Goal: Task Accomplishment & Management: Complete application form

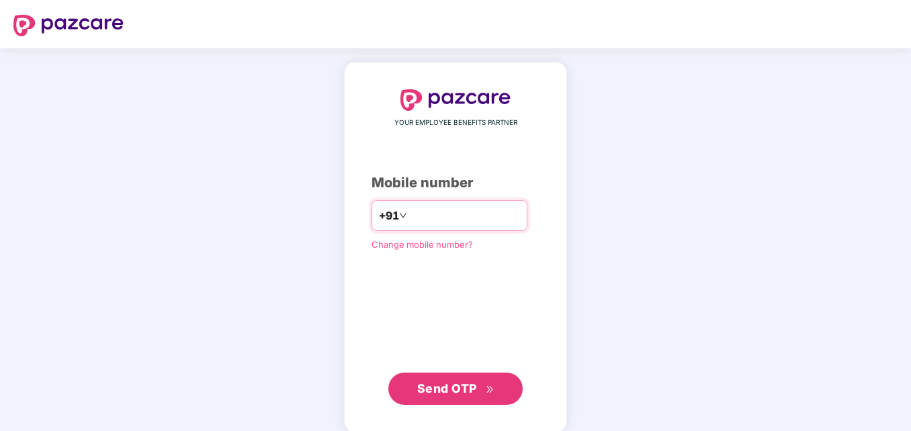
click at [410, 218] on input "**********" at bounding box center [465, 215] width 110 height 21
type input "**********"
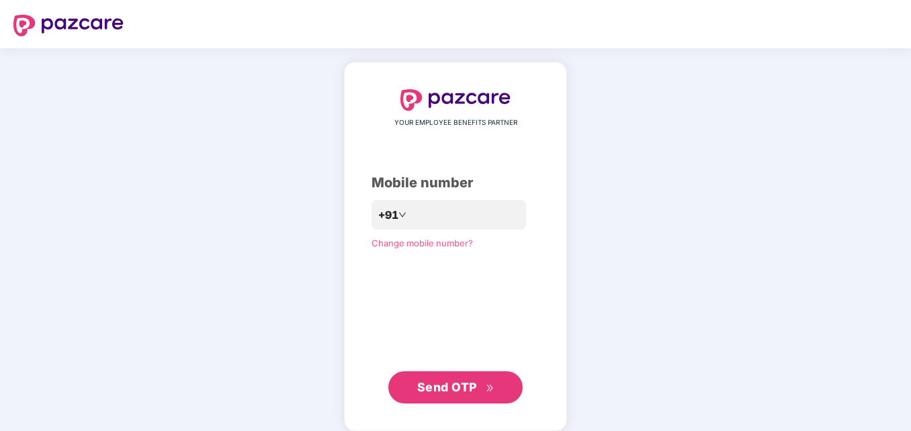
click at [449, 392] on span "Send OTP" at bounding box center [447, 387] width 60 height 14
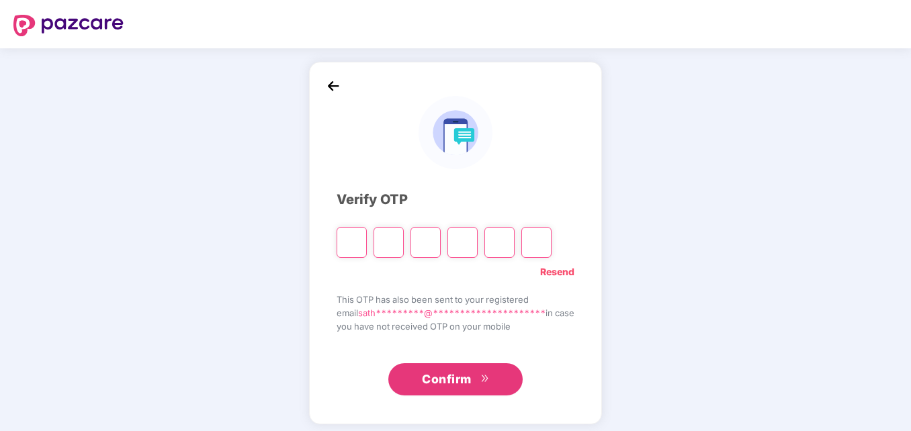
type input "*"
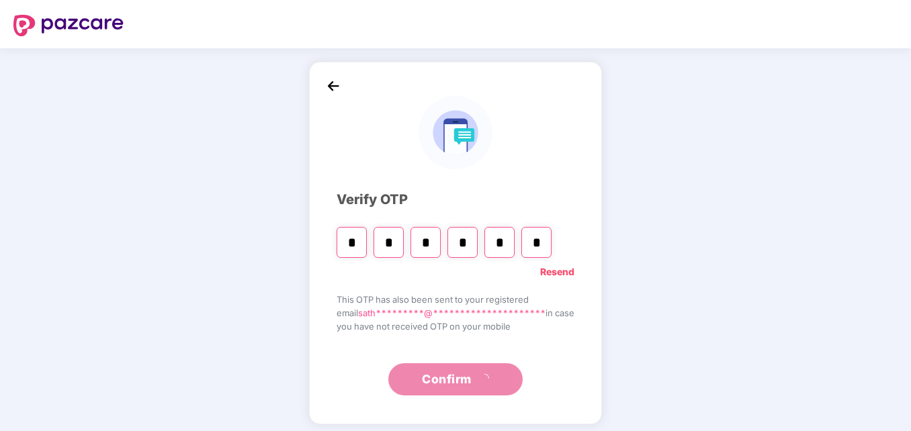
type input "*"
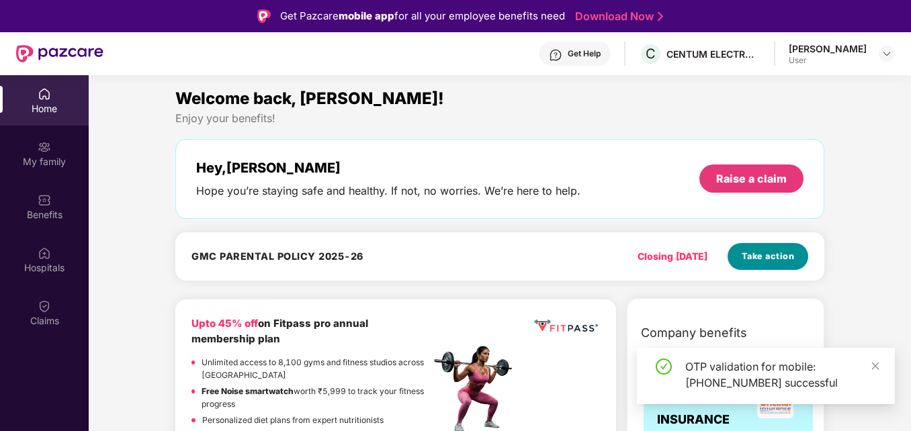
click at [758, 255] on span "Take action" at bounding box center [768, 256] width 53 height 13
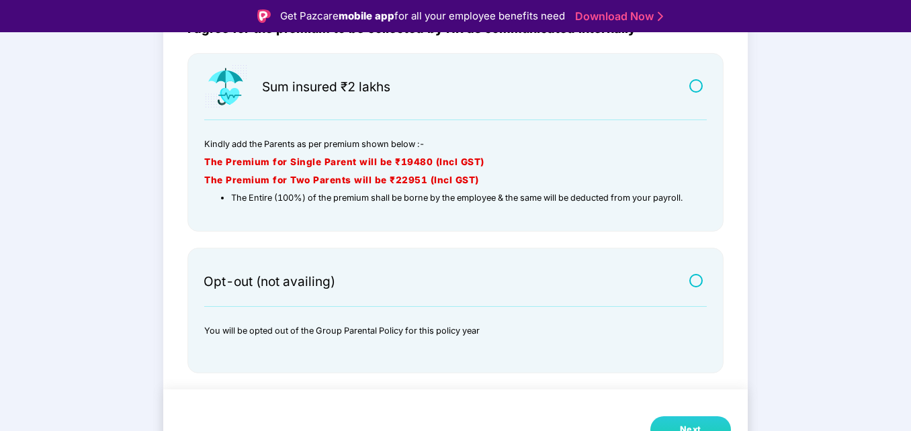
scroll to position [32, 0]
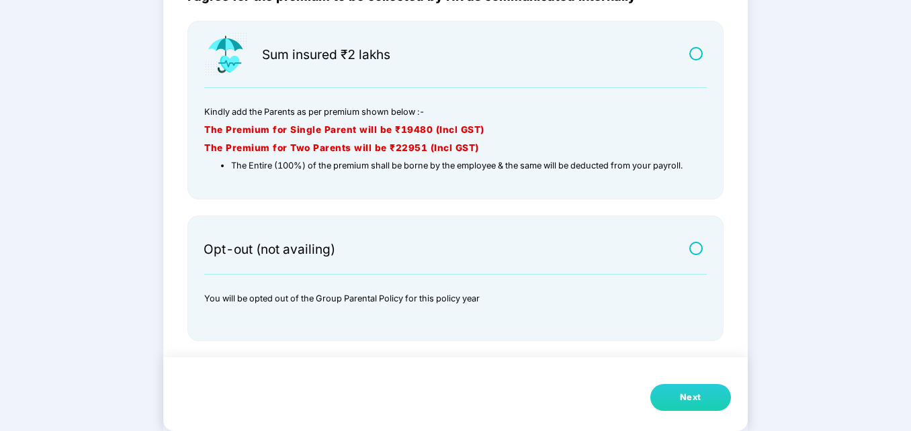
click at [697, 401] on div "Next" at bounding box center [690, 397] width 21 height 13
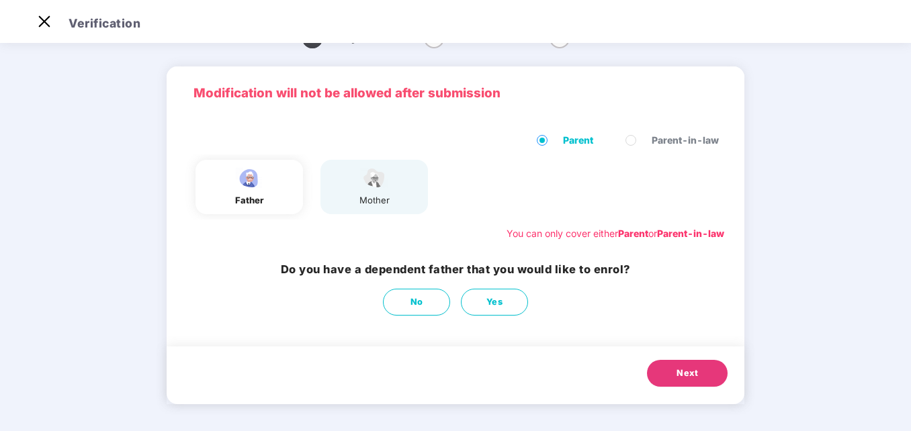
scroll to position [30, 0]
click at [494, 299] on span "Yes" at bounding box center [494, 302] width 17 height 13
select select "****"
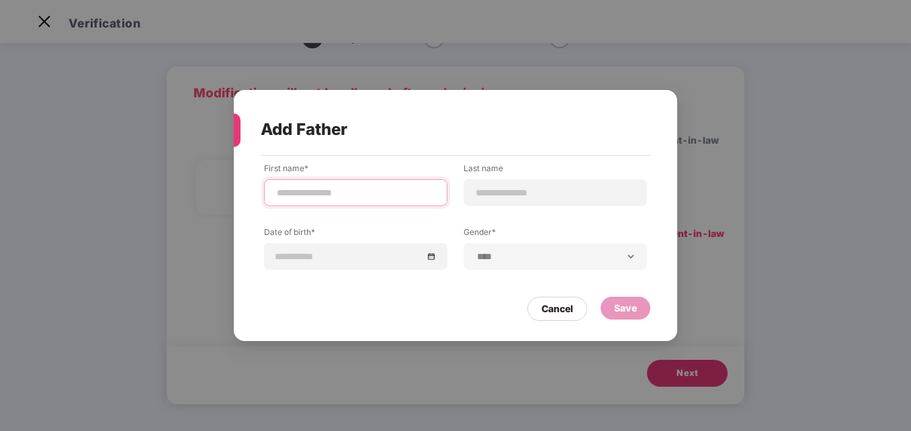
click at [318, 194] on input at bounding box center [355, 193] width 161 height 14
type input "*******"
type input "********"
type input "*"
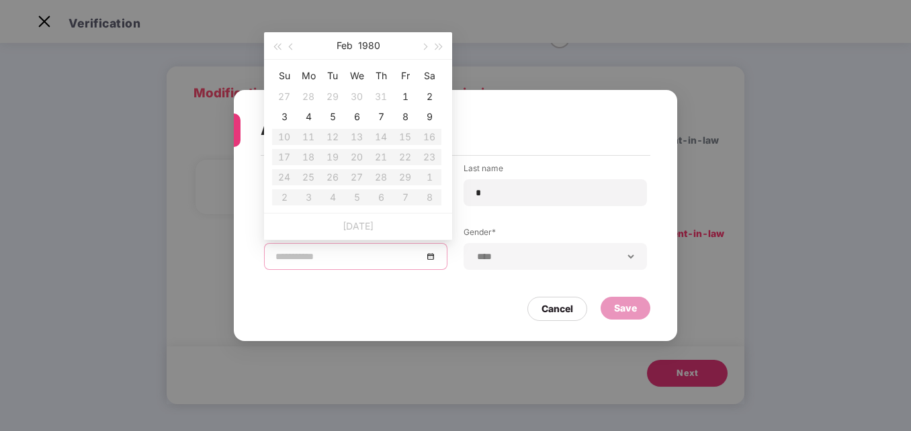
click at [321, 257] on input at bounding box center [348, 256] width 147 height 15
click at [291, 46] on span "button" at bounding box center [292, 47] width 7 height 7
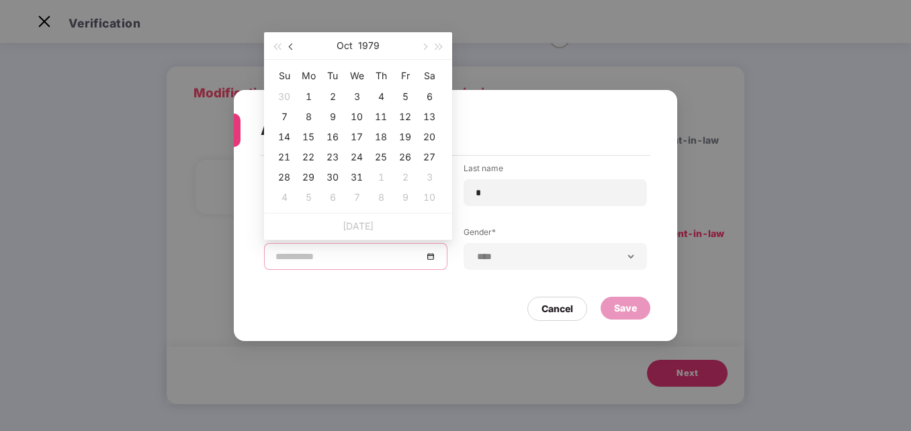
click at [291, 46] on span "button" at bounding box center [292, 47] width 7 height 7
click at [279, 46] on span "button" at bounding box center [276, 47] width 7 height 7
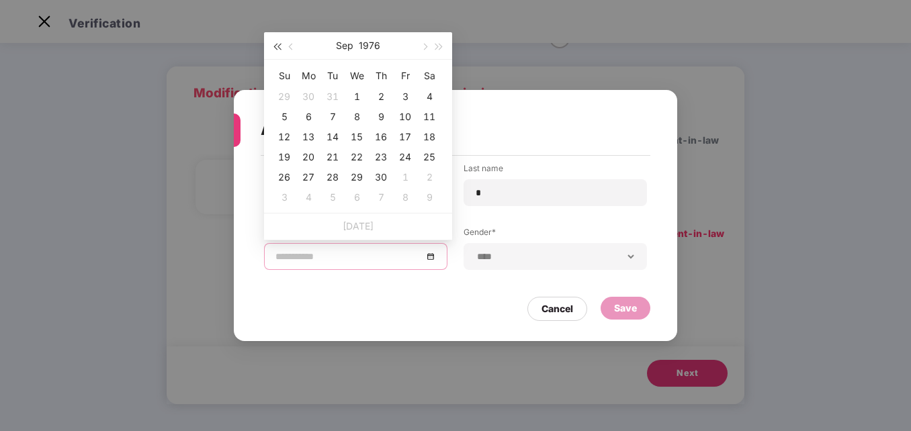
click at [279, 46] on span "button" at bounding box center [276, 47] width 7 height 7
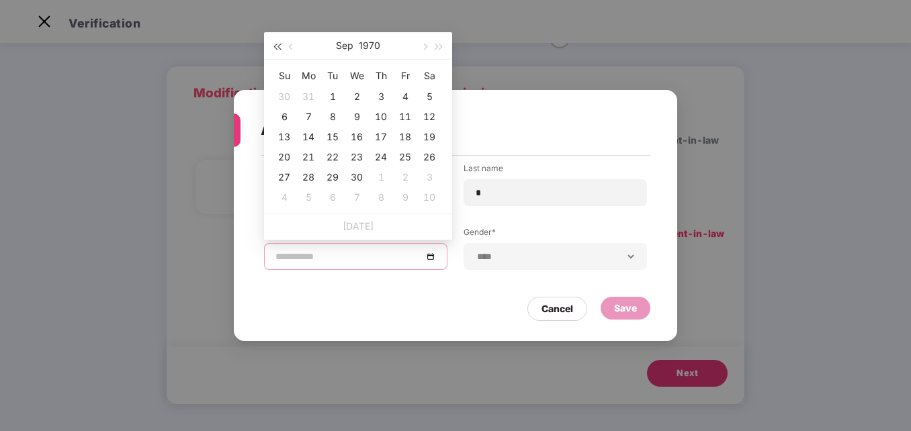
click at [279, 46] on span "button" at bounding box center [276, 47] width 7 height 7
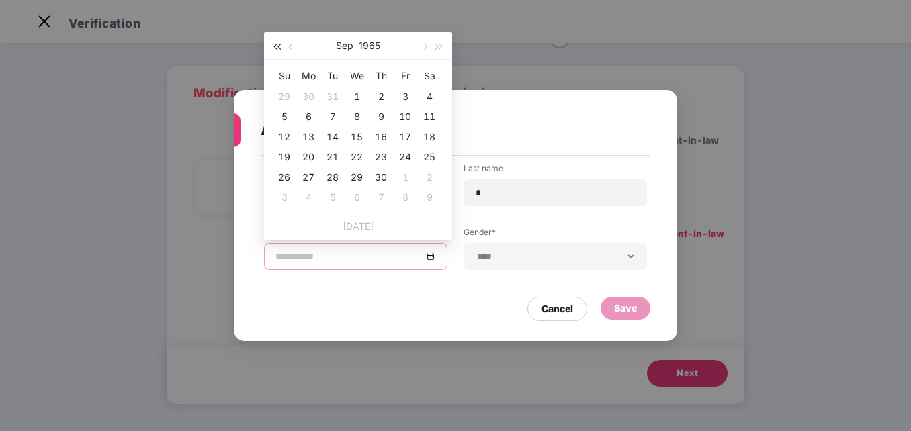
click at [279, 46] on span "button" at bounding box center [276, 47] width 7 height 7
type input "**********"
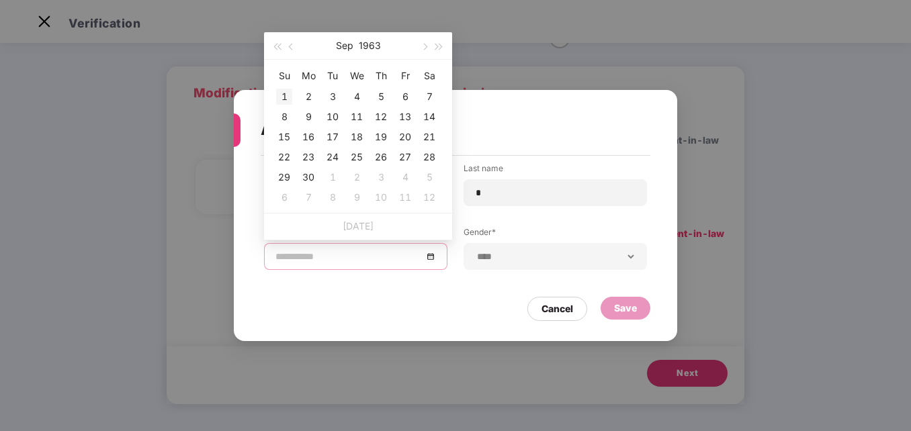
click at [284, 93] on div "1" at bounding box center [284, 97] width 16 height 16
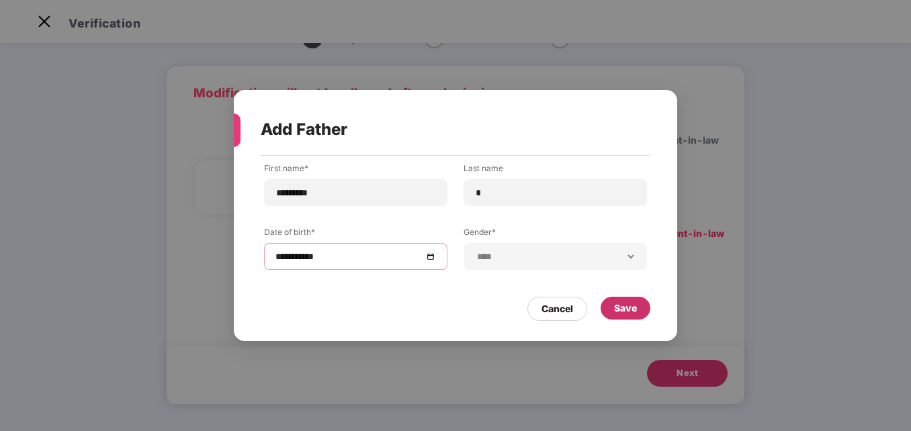
click at [622, 308] on div "Save" at bounding box center [625, 308] width 23 height 15
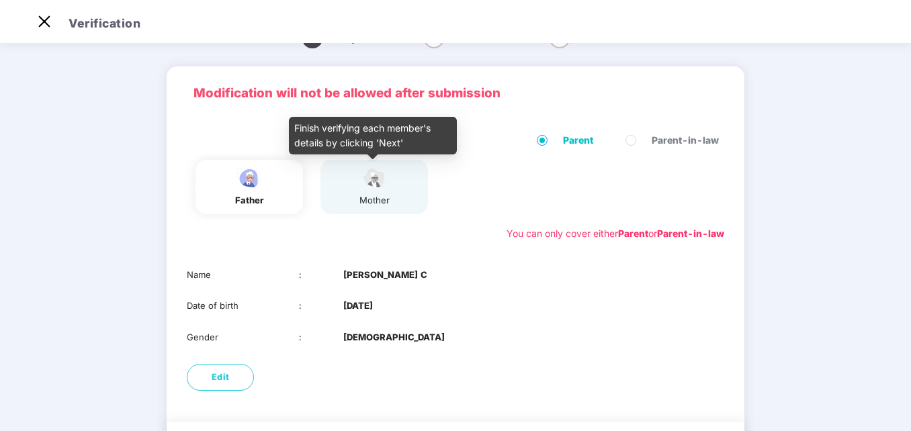
click at [374, 192] on div "mother" at bounding box center [374, 187] width 34 height 41
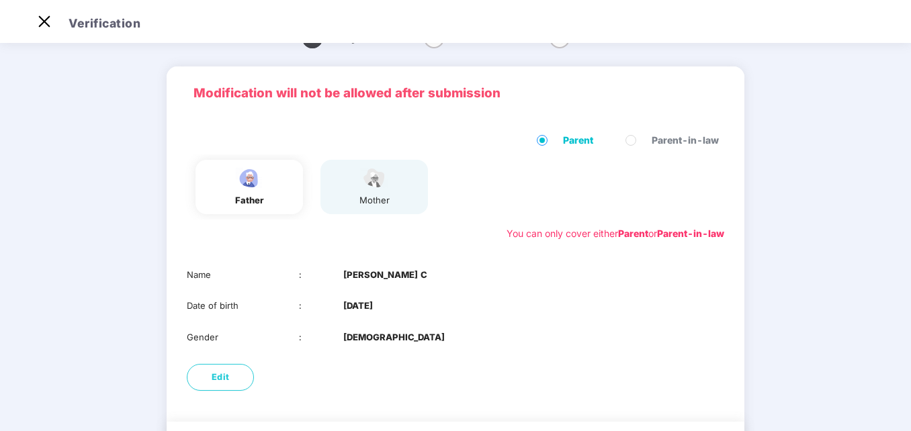
scroll to position [105, 0]
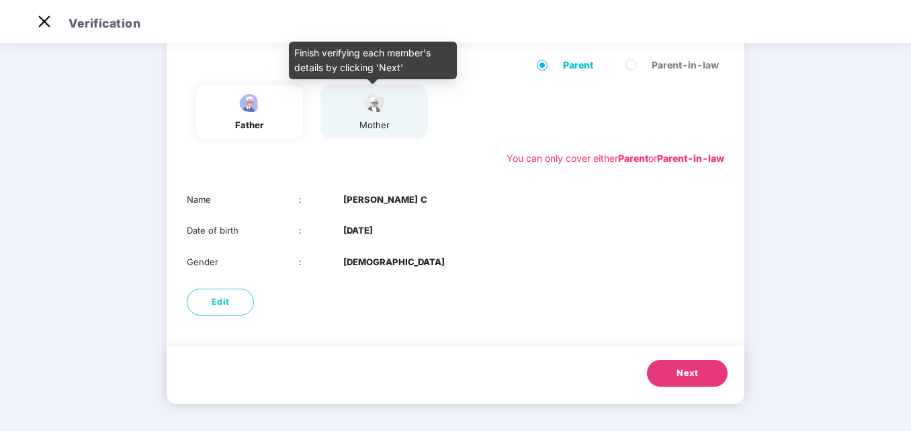
click at [367, 111] on img at bounding box center [374, 103] width 34 height 24
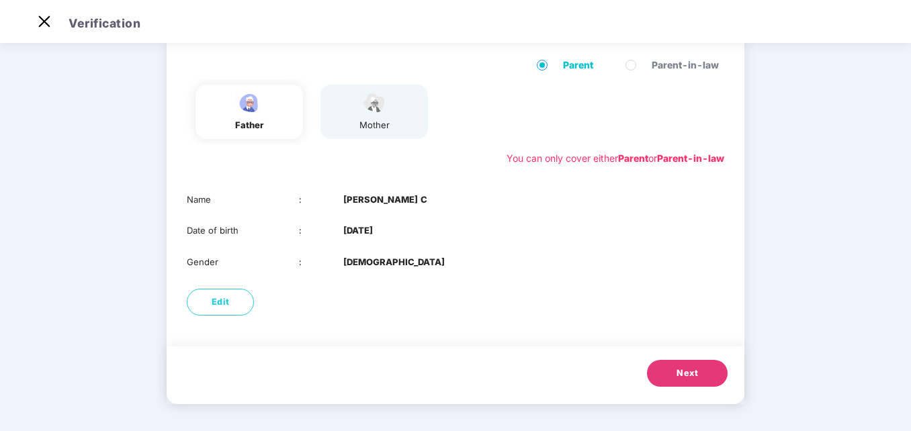
click at [684, 374] on span "Next" at bounding box center [686, 373] width 21 height 13
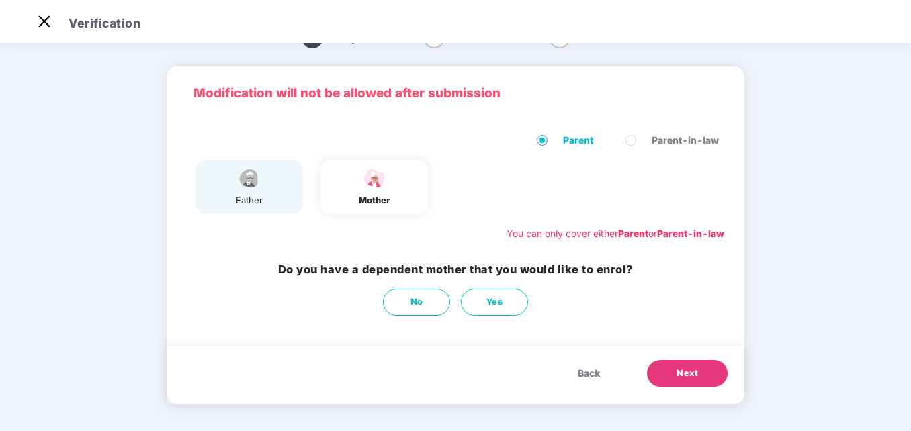
scroll to position [30, 0]
click at [257, 187] on img at bounding box center [249, 179] width 34 height 24
click at [492, 297] on span "Yes" at bounding box center [494, 302] width 17 height 13
select select "******"
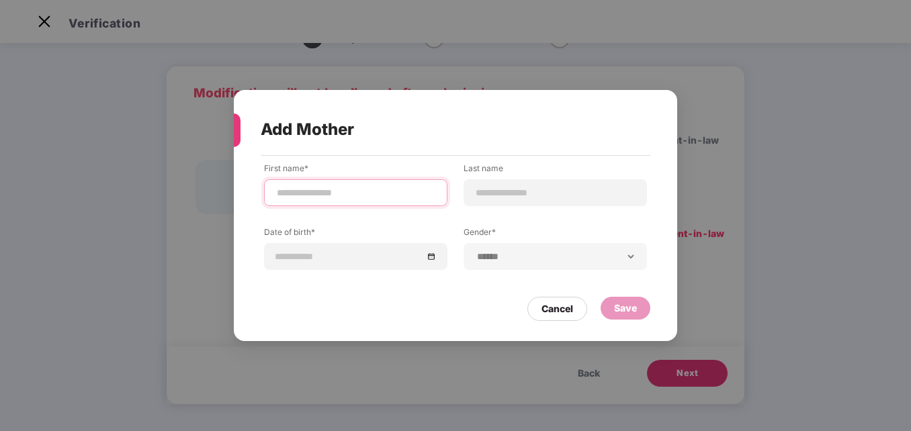
click at [339, 199] on input at bounding box center [355, 193] width 161 height 14
click at [308, 192] on input at bounding box center [355, 193] width 161 height 14
type input "********"
type input "*"
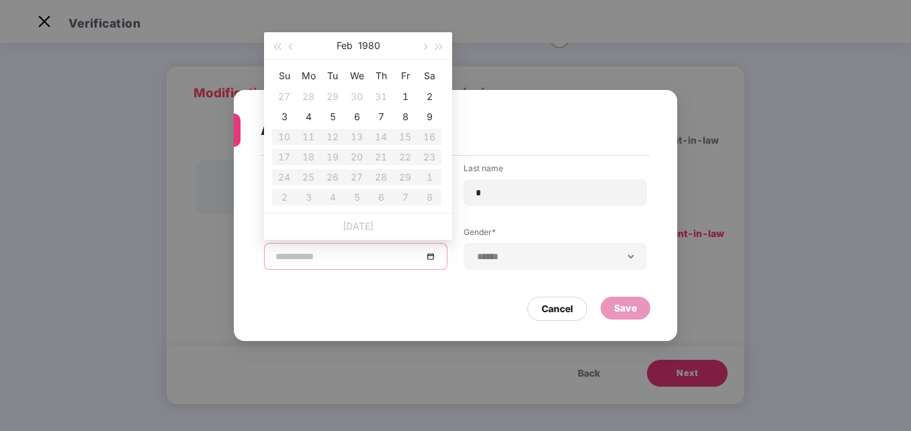
type input "**********"
click at [289, 46] on span "button" at bounding box center [292, 47] width 7 height 7
click at [280, 46] on span "button" at bounding box center [276, 47] width 7 height 7
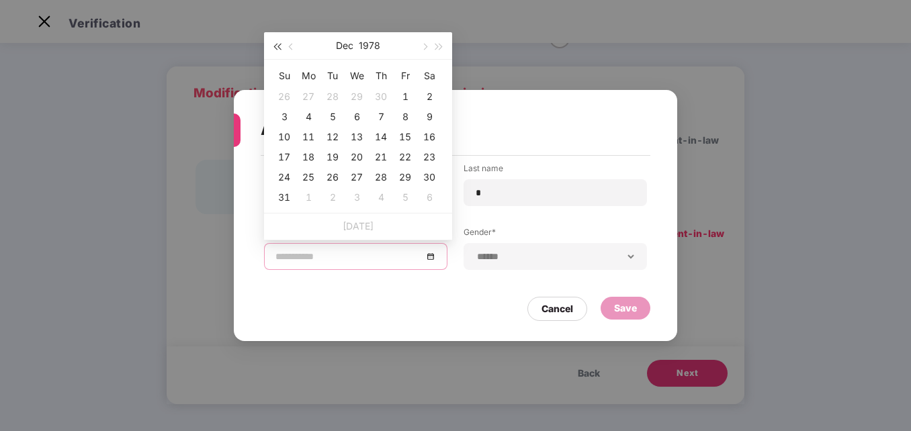
click at [280, 46] on span "button" at bounding box center [276, 47] width 7 height 7
click at [292, 48] on span "button" at bounding box center [292, 47] width 7 height 7
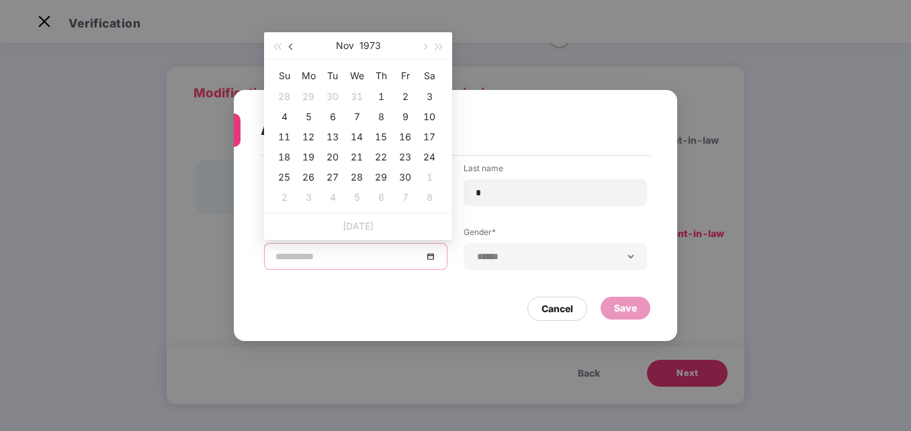
click at [292, 48] on span "button" at bounding box center [292, 47] width 7 height 7
click at [276, 48] on span "button" at bounding box center [276, 47] width 7 height 7
click at [439, 46] on span "button" at bounding box center [439, 47] width 7 height 7
click at [289, 47] on span "button" at bounding box center [292, 47] width 7 height 7
type input "**********"
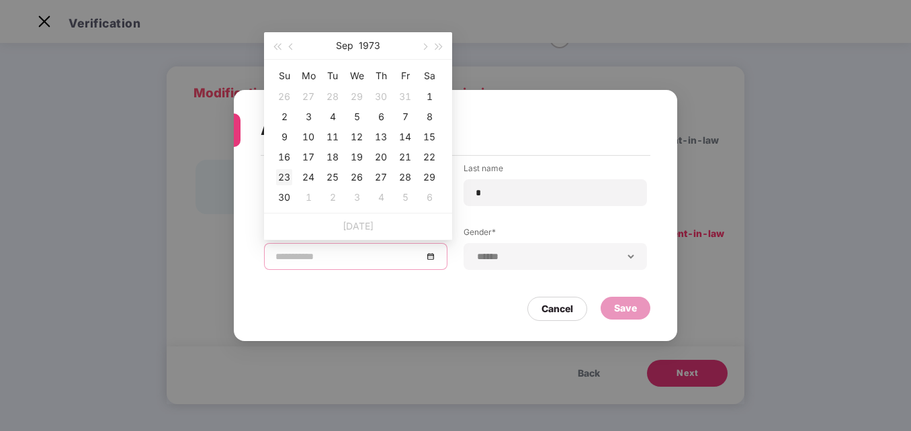
click at [283, 176] on div "23" at bounding box center [284, 177] width 16 height 16
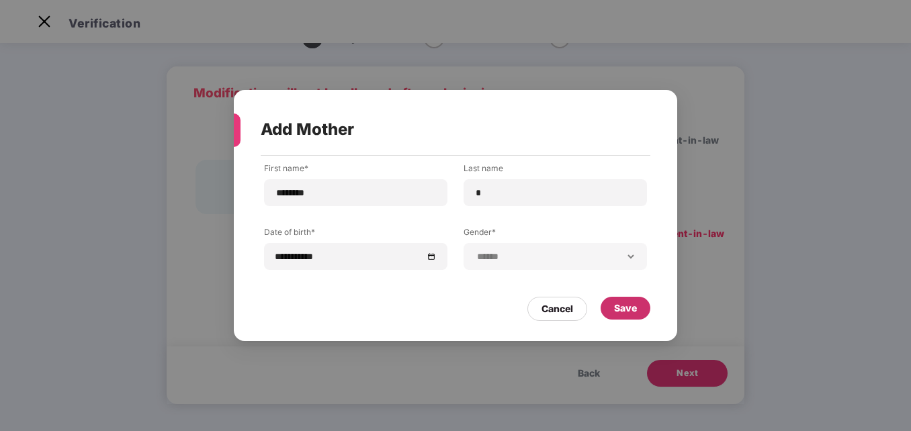
click at [624, 304] on div "Save" at bounding box center [625, 308] width 23 height 15
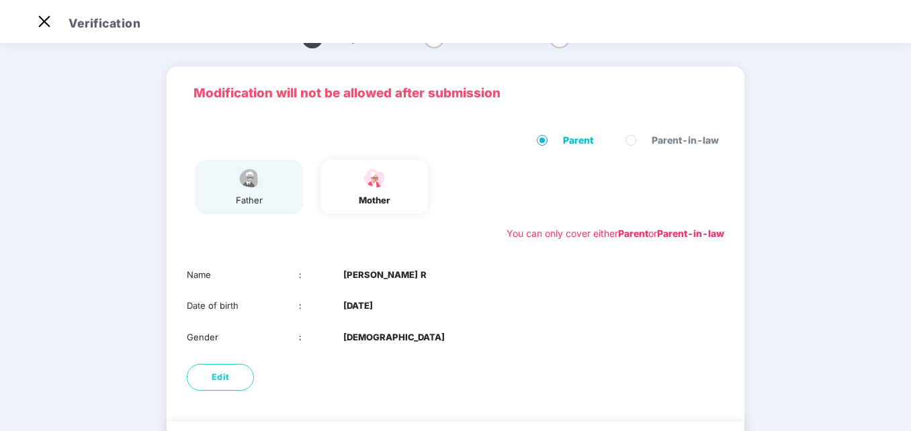
click at [241, 190] on img at bounding box center [249, 179] width 34 height 24
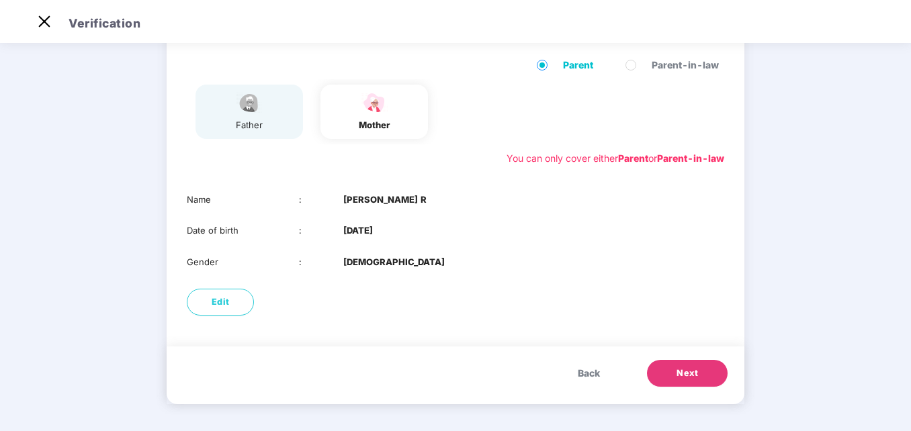
click at [687, 369] on span "Next" at bounding box center [686, 373] width 21 height 13
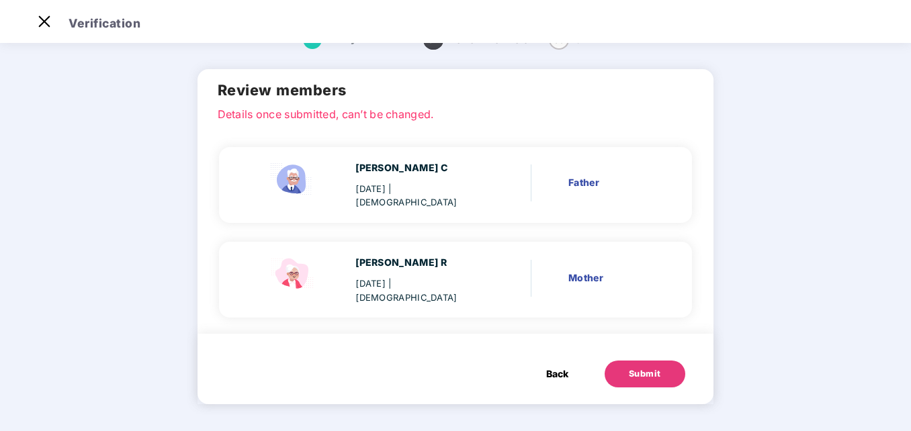
scroll to position [0, 0]
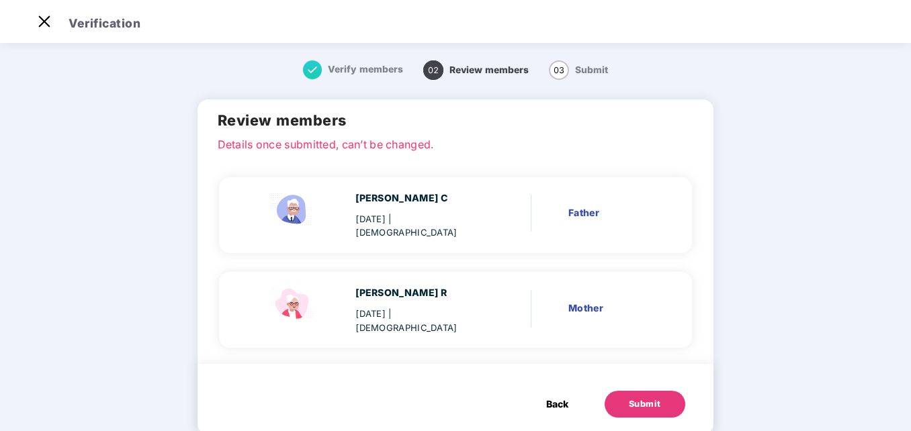
click at [641, 391] on button "Submit" at bounding box center [644, 404] width 81 height 27
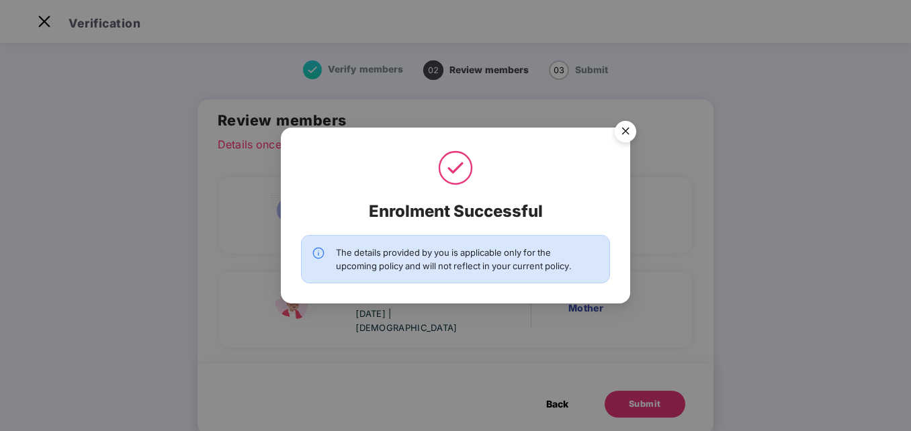
click at [623, 126] on img "Close" at bounding box center [626, 134] width 38 height 38
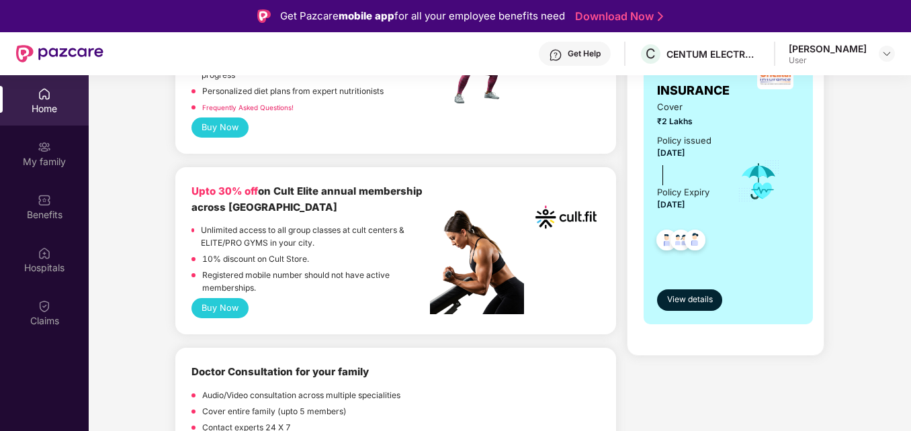
scroll to position [388, 0]
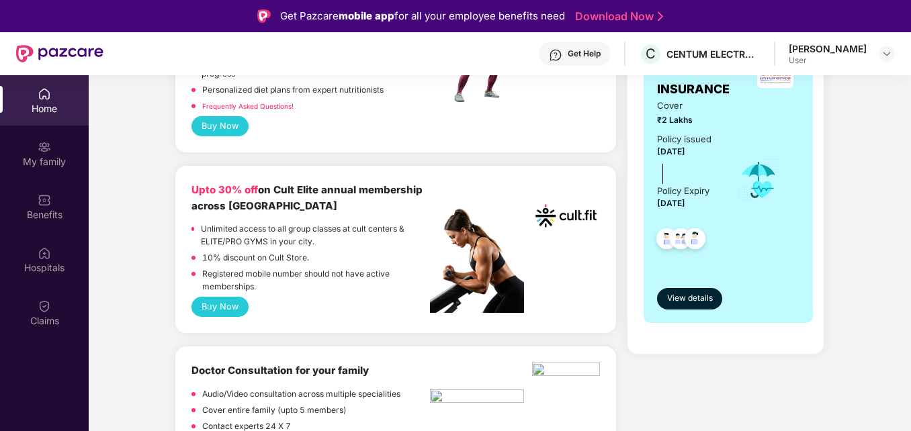
click at [491, 283] on img at bounding box center [477, 261] width 94 height 104
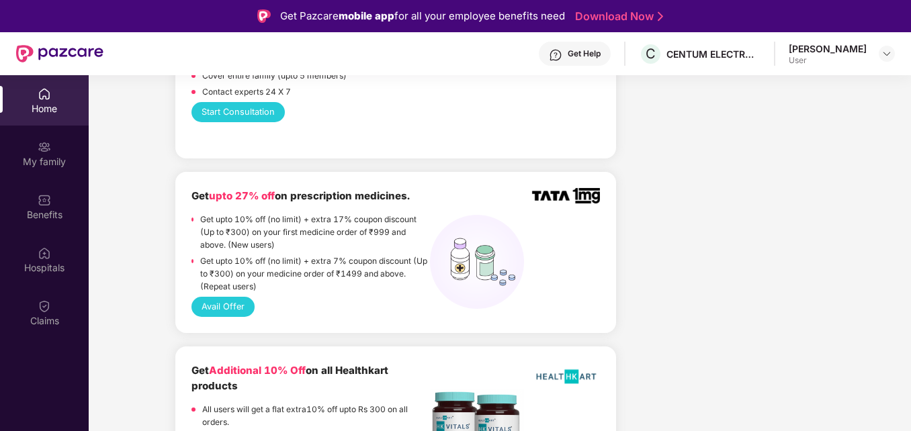
scroll to position [722, 0]
click at [213, 304] on button "Avail Offer" at bounding box center [222, 308] width 62 height 20
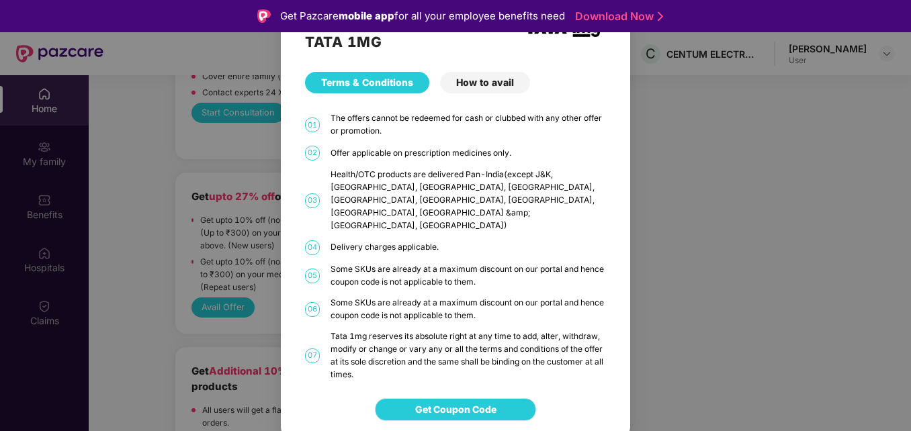
click at [456, 402] on span "Get Coupon Code" at bounding box center [455, 409] width 81 height 15
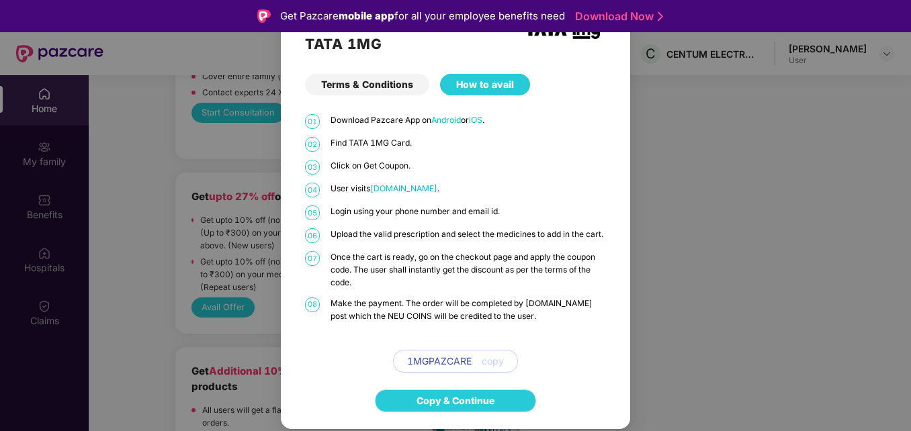
click at [492, 369] on span "copy" at bounding box center [493, 361] width 22 height 15
click at [492, 367] on span "copy" at bounding box center [493, 361] width 22 height 15
click at [740, 221] on div "TATA 1MG Terms & Conditions How to avail 01 Download Pazcare App on Android or …" at bounding box center [455, 215] width 911 height 431
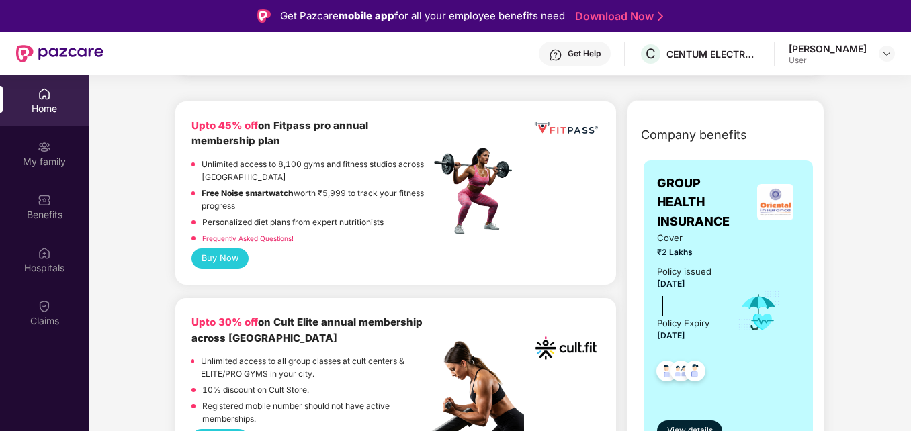
scroll to position [432, 0]
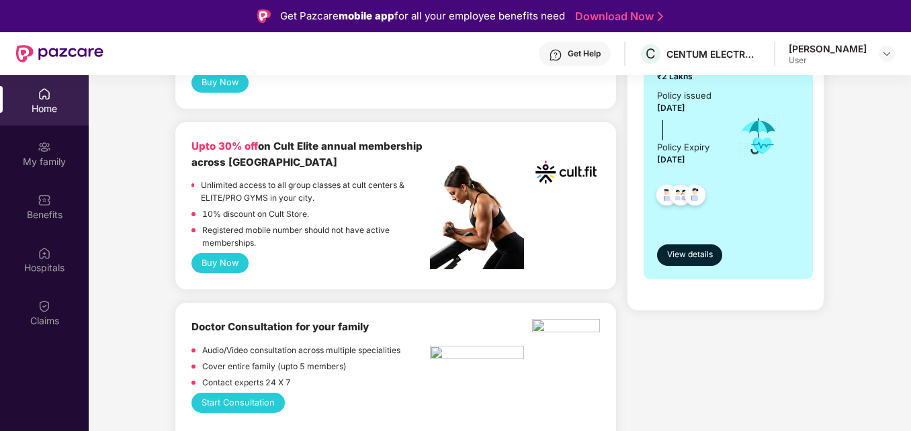
click at [217, 265] on button "Buy Now" at bounding box center [219, 263] width 56 height 20
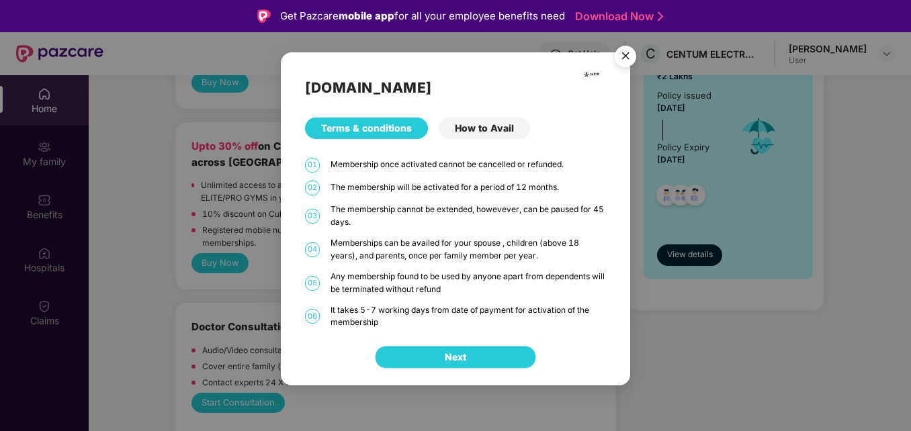
click at [473, 359] on button "Next" at bounding box center [455, 357] width 161 height 23
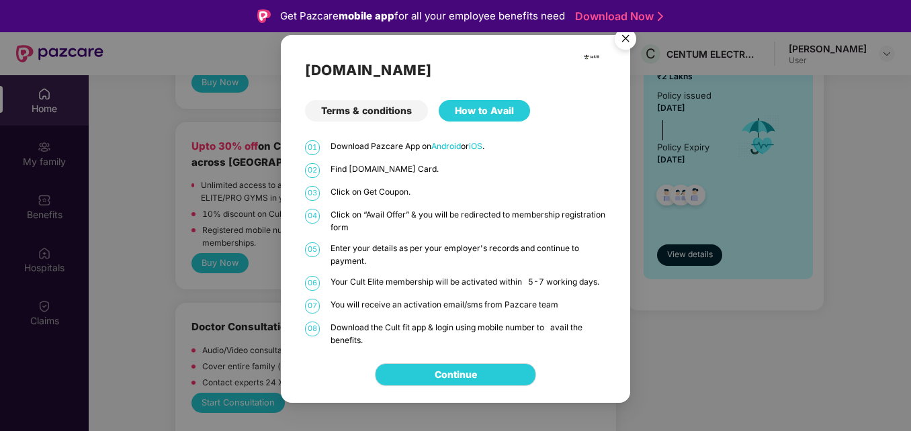
click at [623, 42] on img "Close" at bounding box center [626, 41] width 38 height 38
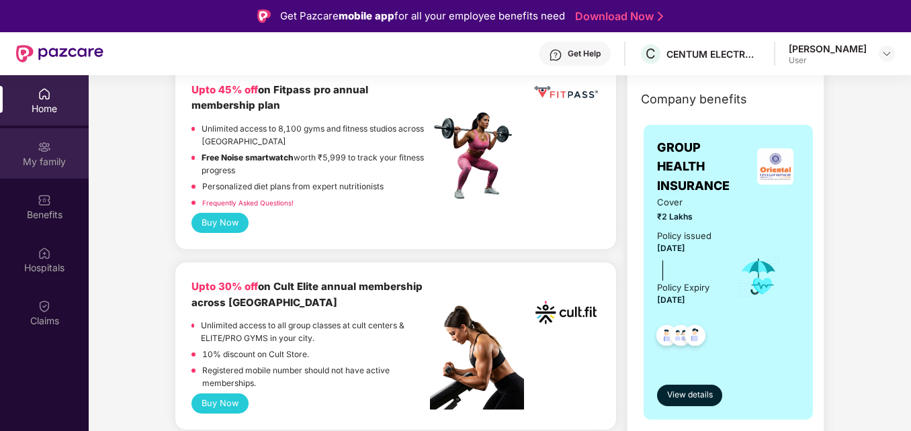
scroll to position [129, 0]
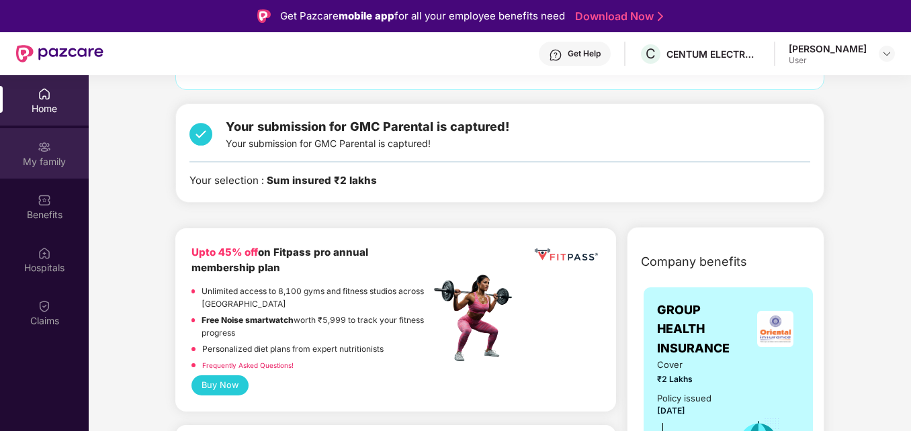
click at [36, 153] on div "My family" at bounding box center [44, 153] width 89 height 50
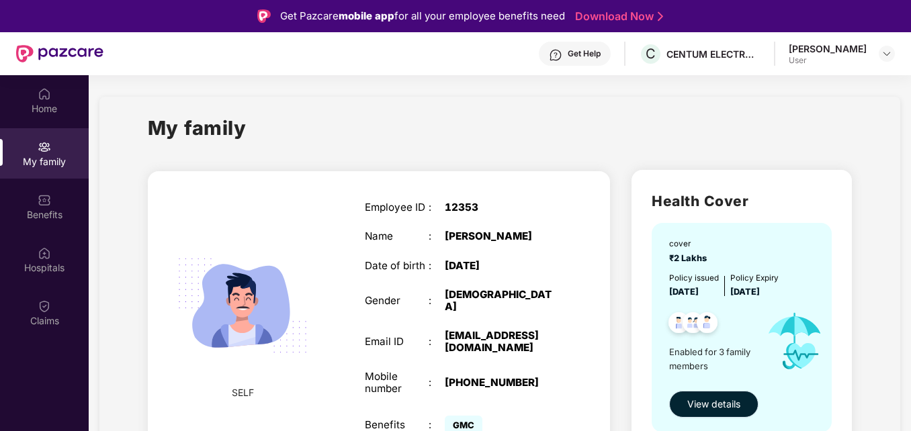
click at [714, 397] on span "View details" at bounding box center [713, 404] width 53 height 15
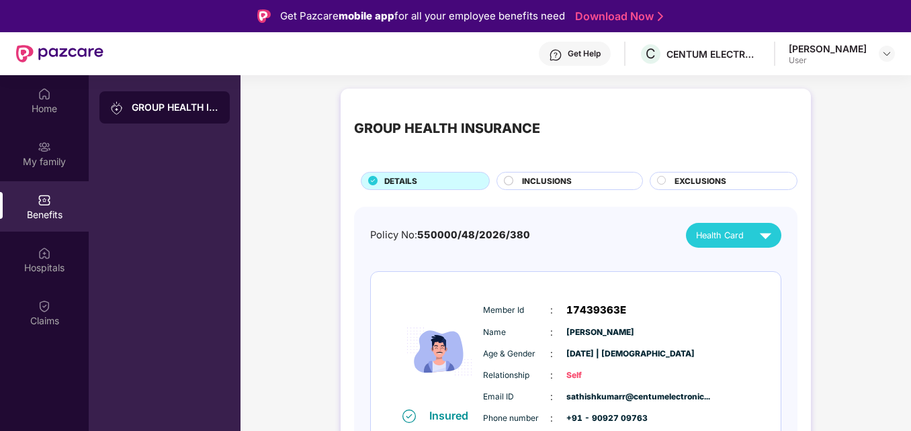
click at [547, 184] on span "INCLUSIONS" at bounding box center [547, 181] width 50 height 12
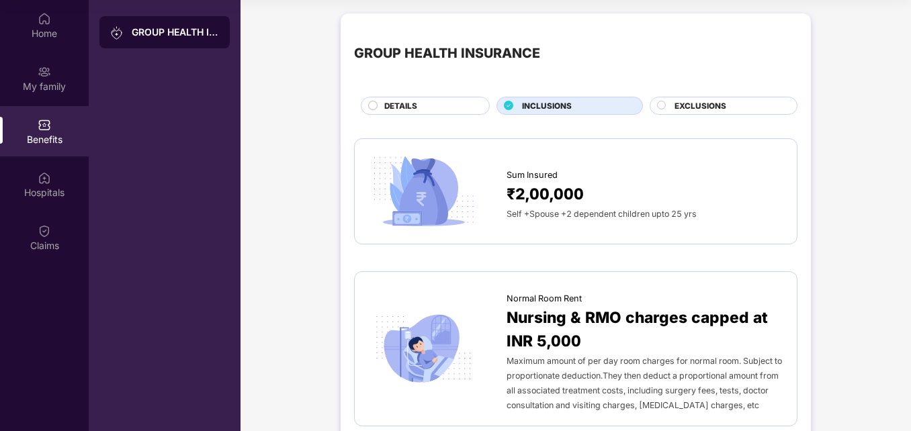
click at [703, 101] on span "EXCLUSIONS" at bounding box center [700, 106] width 52 height 12
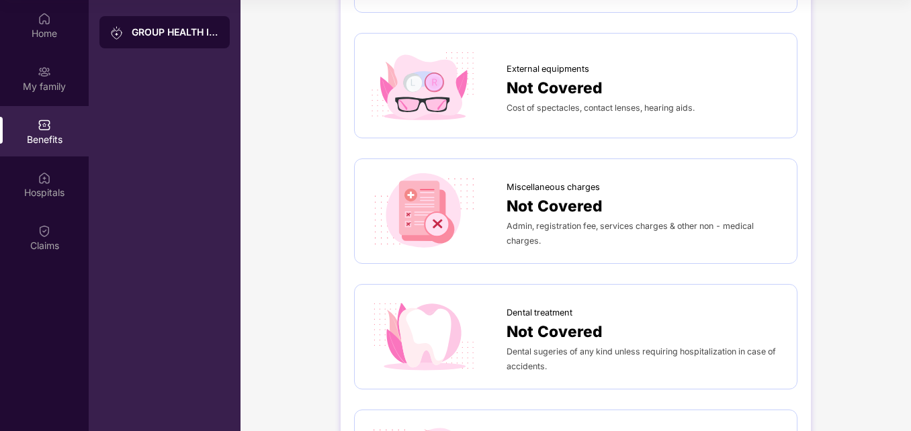
scroll to position [12, 0]
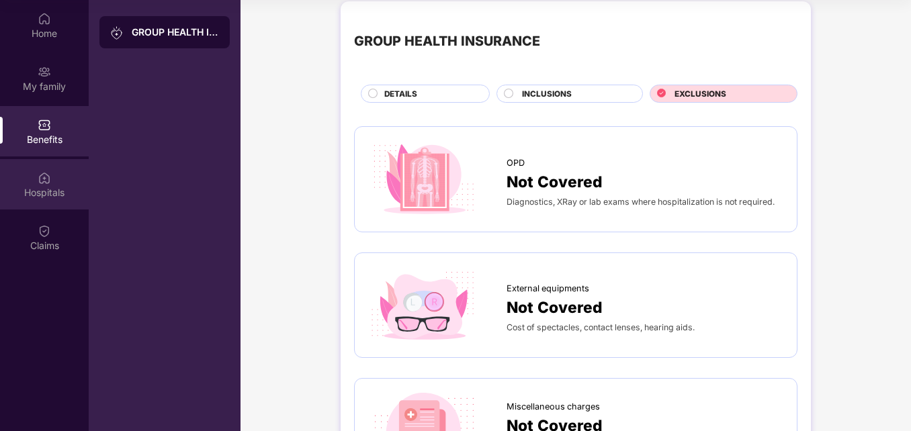
click at [58, 204] on div "Hospitals" at bounding box center [44, 184] width 89 height 50
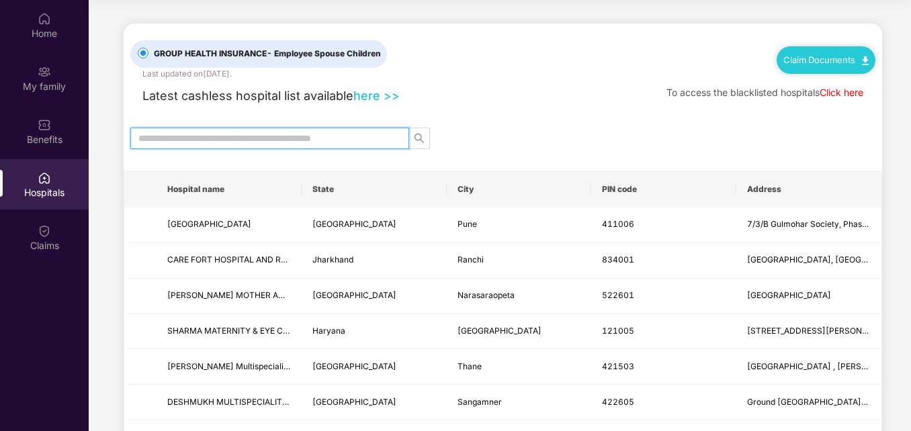
click at [243, 144] on input "text" at bounding box center [264, 138] width 252 height 15
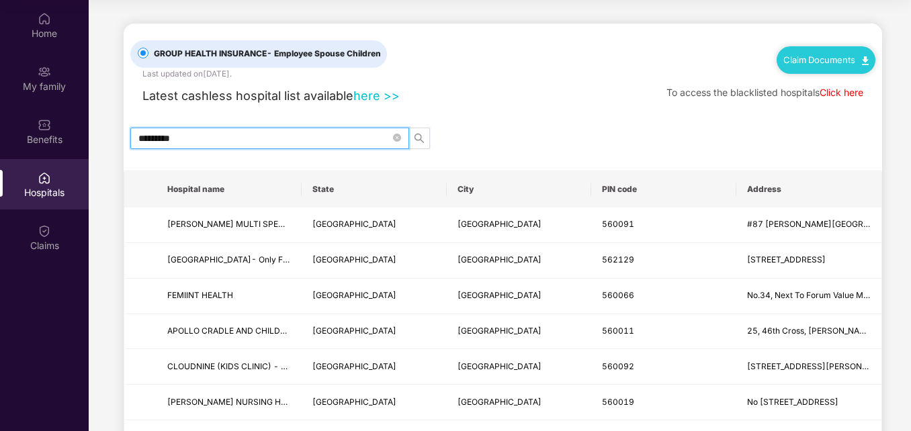
click at [228, 135] on input "*********" at bounding box center [264, 138] width 252 height 15
type input "*"
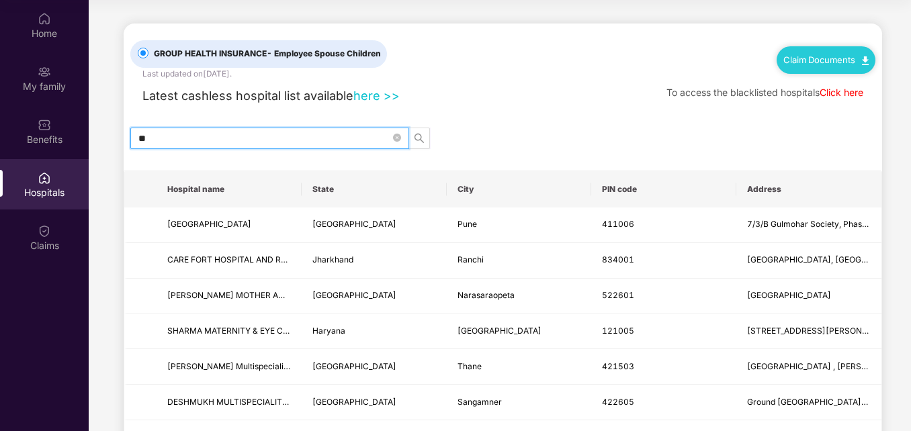
type input "*"
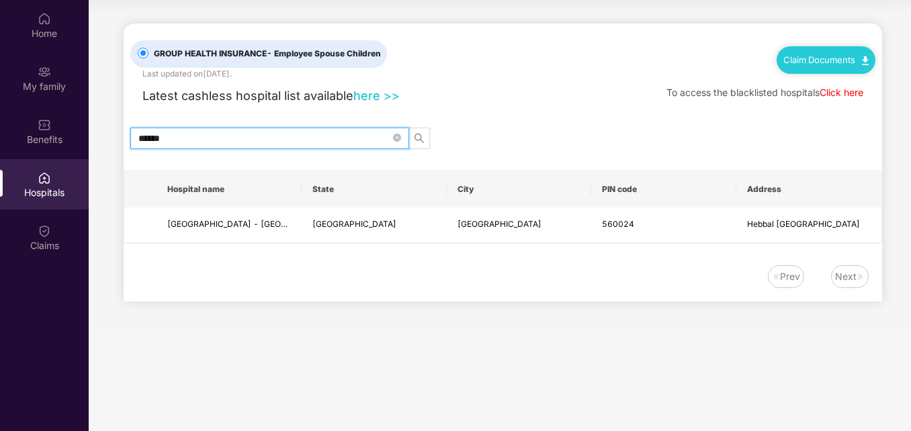
click at [205, 140] on input "******" at bounding box center [264, 138] width 252 height 15
type input "*"
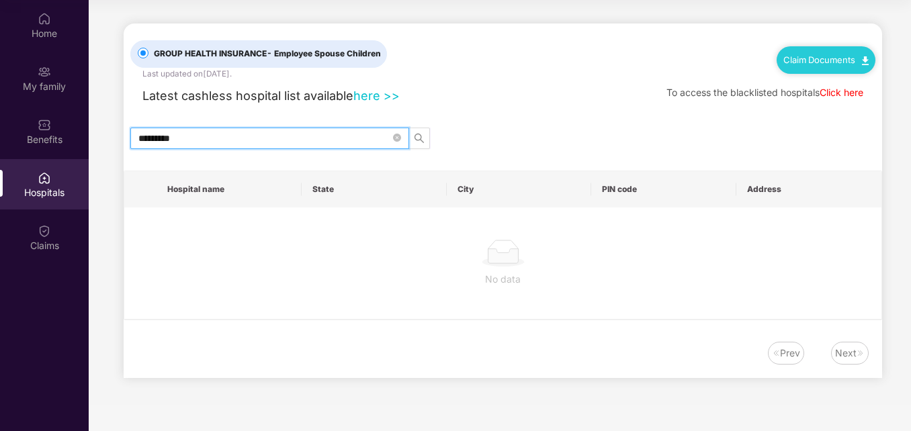
type input "*********"
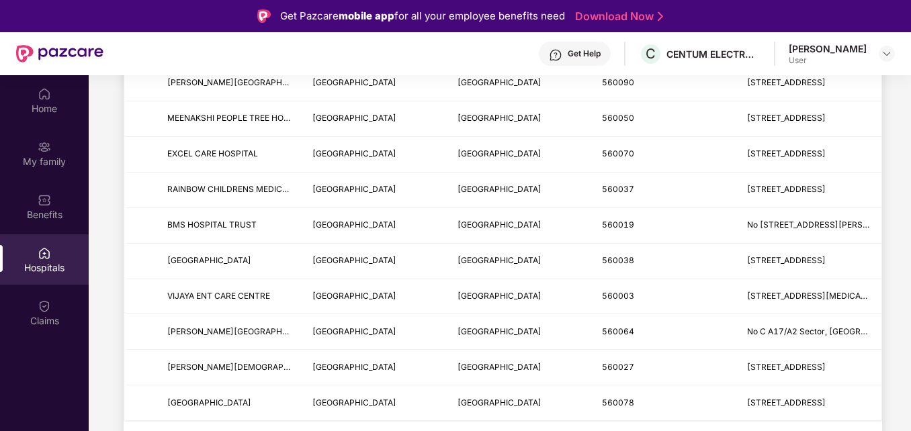
scroll to position [28, 0]
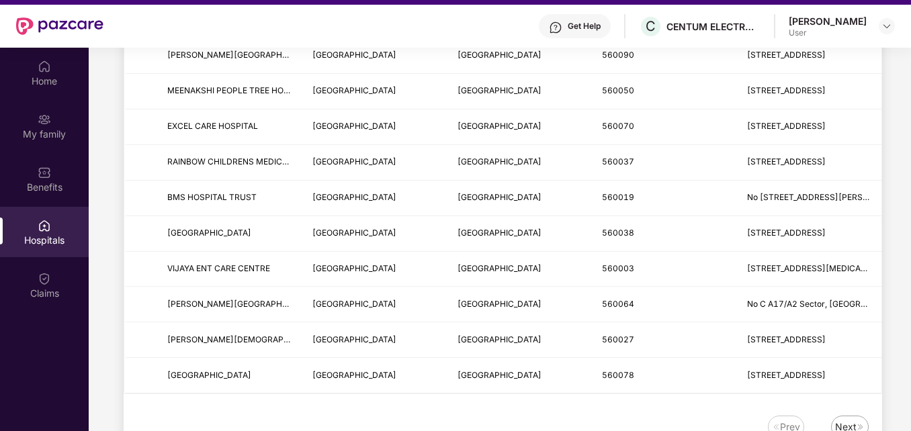
click at [853, 422] on div "Next" at bounding box center [845, 427] width 21 height 15
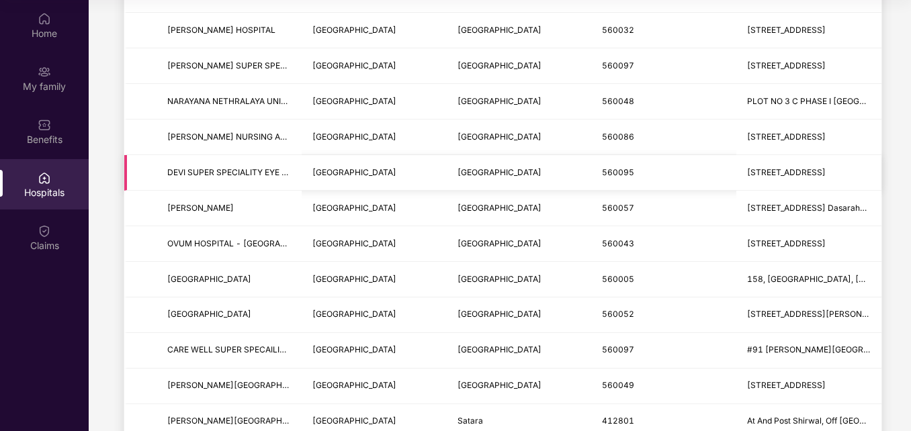
scroll to position [478, 0]
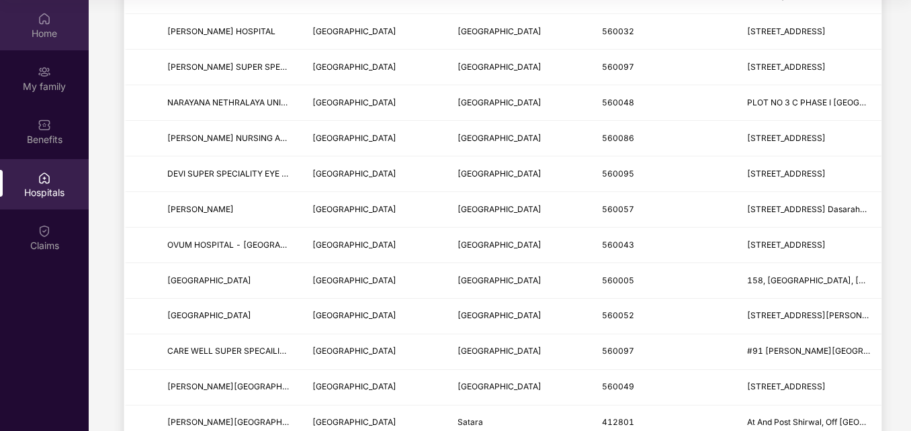
click at [48, 40] on div "Home" at bounding box center [44, 33] width 89 height 13
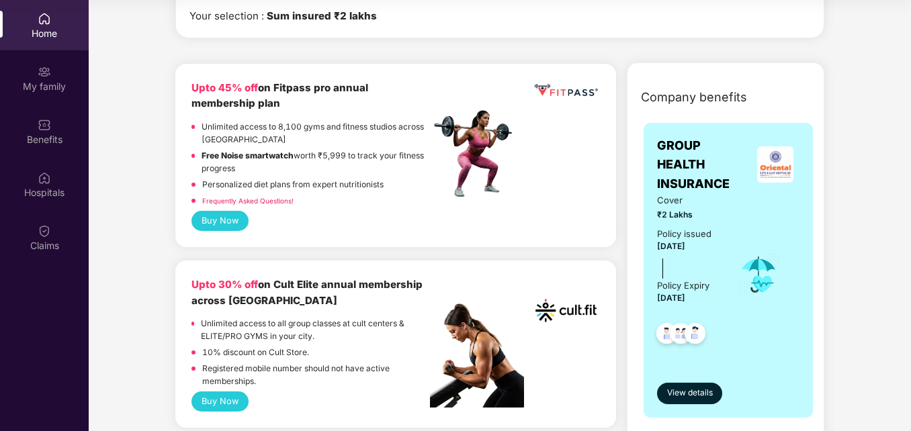
scroll to position [219, 0]
click at [701, 395] on span "View details" at bounding box center [690, 392] width 46 height 13
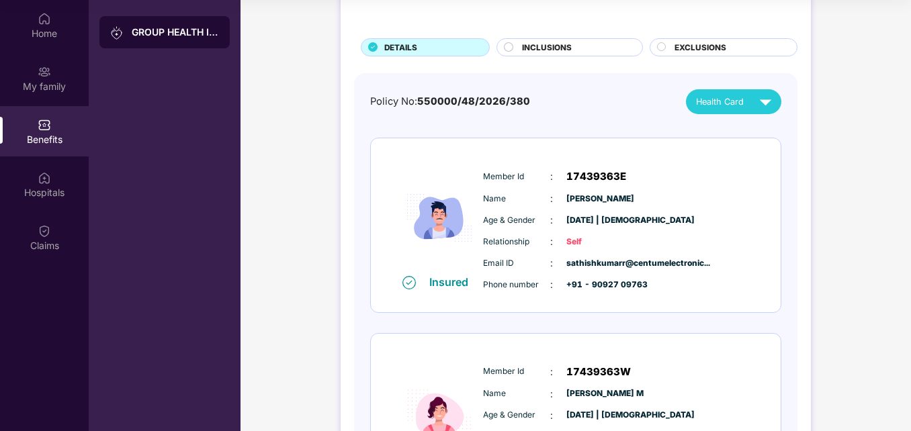
scroll to position [18, 0]
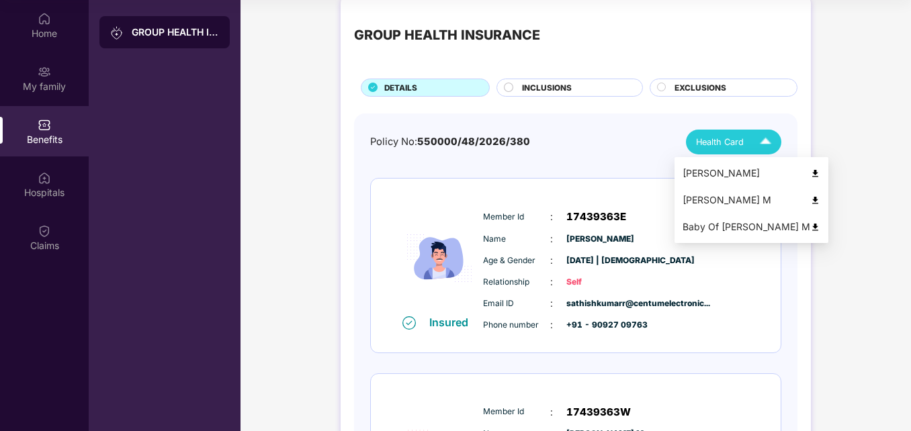
click at [715, 140] on span "Health Card" at bounding box center [720, 142] width 48 height 13
click at [810, 200] on img at bounding box center [815, 200] width 10 height 10
click at [740, 140] on span "Health Card" at bounding box center [720, 142] width 48 height 13
click at [727, 230] on div "Baby Of [PERSON_NAME] M" at bounding box center [751, 227] width 138 height 15
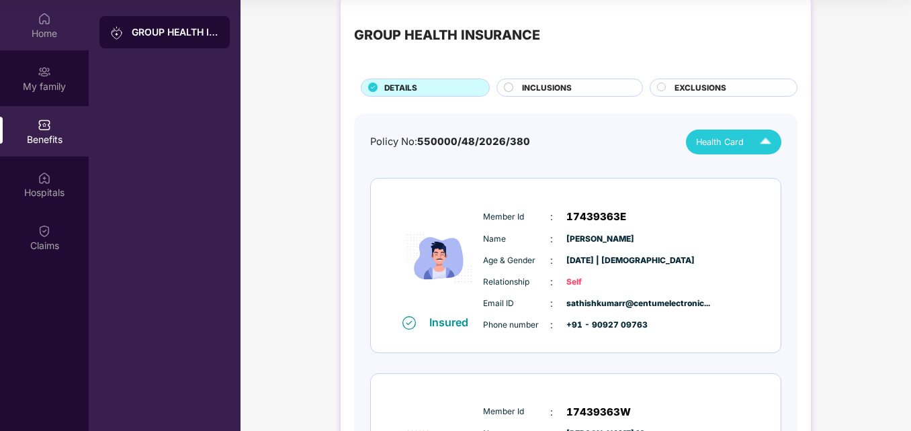
click at [51, 20] on div "Home" at bounding box center [44, 25] width 89 height 50
